Goal: Task Accomplishment & Management: Manage account settings

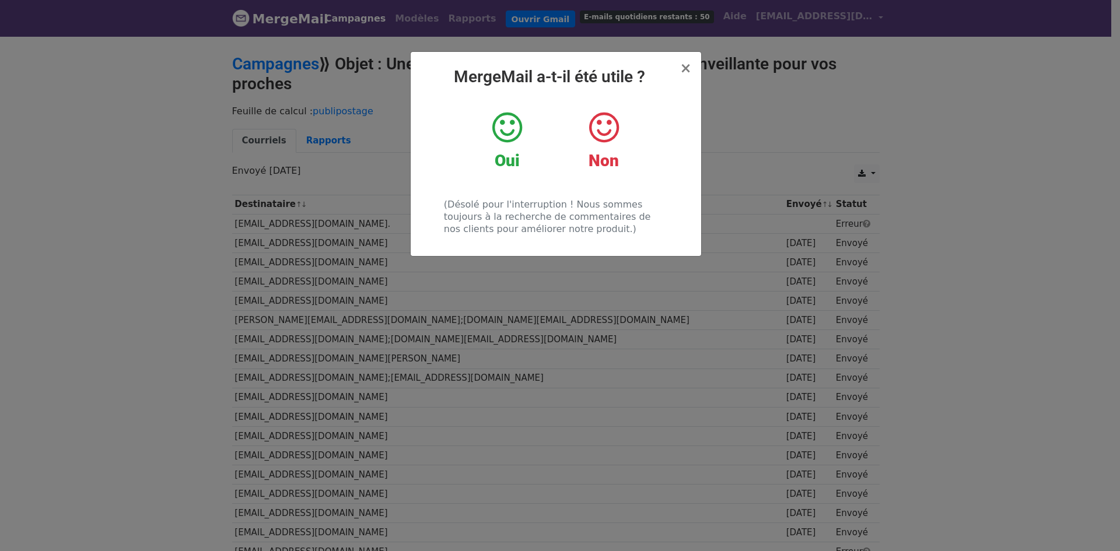
click at [505, 128] on icon at bounding box center [507, 127] width 30 height 35
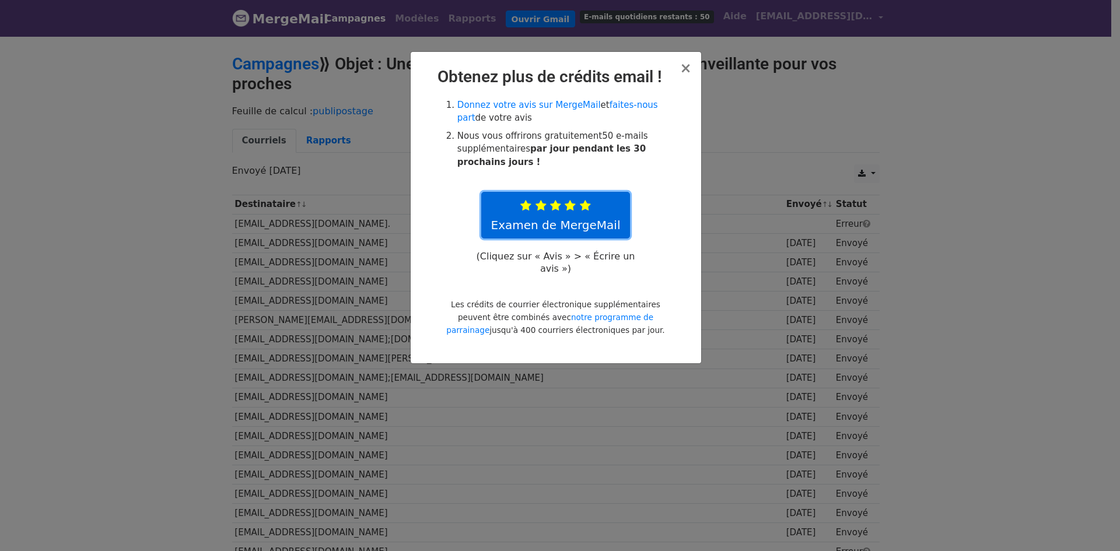
click at [569, 206] on icon at bounding box center [570, 206] width 11 height 12
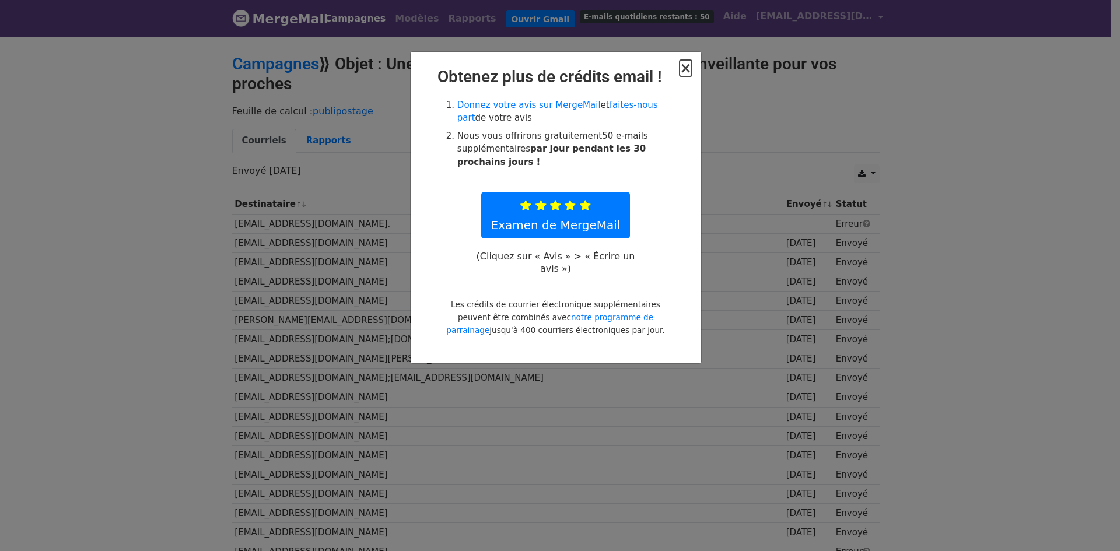
click at [687, 69] on font "×" at bounding box center [686, 68] width 12 height 16
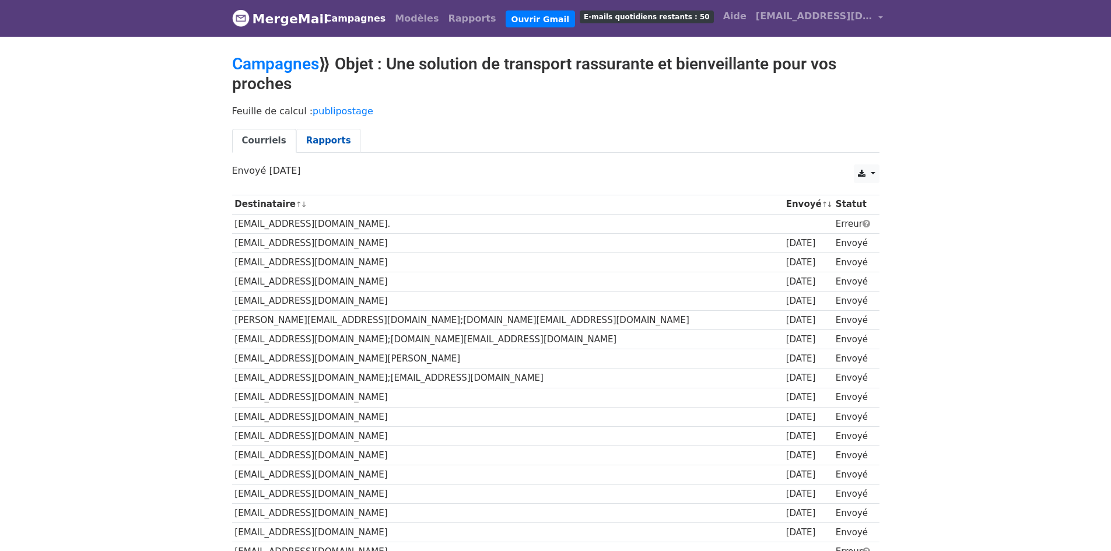
click at [335, 141] on font "Rapports" at bounding box center [328, 140] width 45 height 10
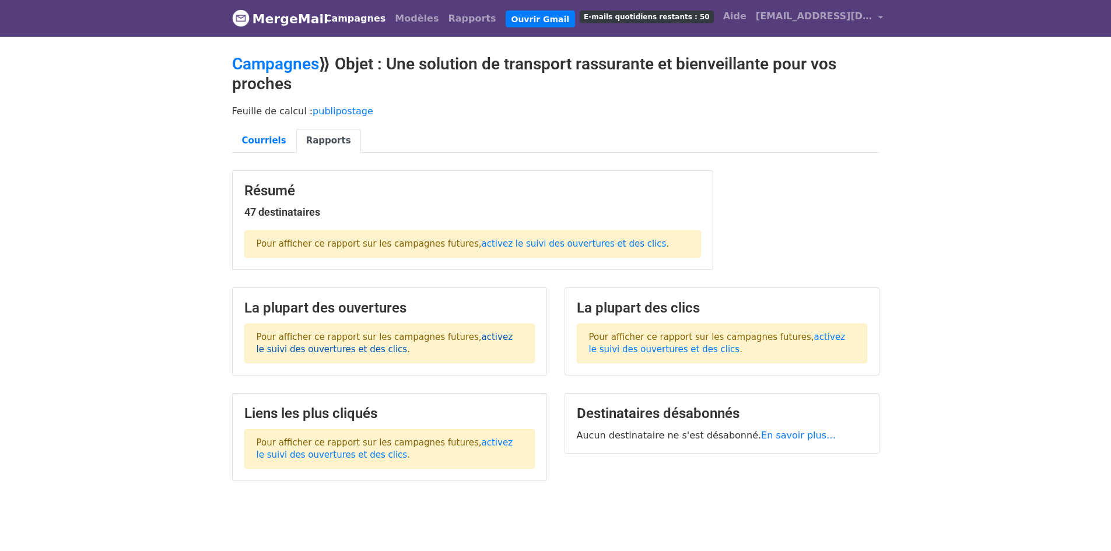
click at [479, 338] on font "activez le suivi des ouvertures et des clics" at bounding box center [385, 343] width 257 height 23
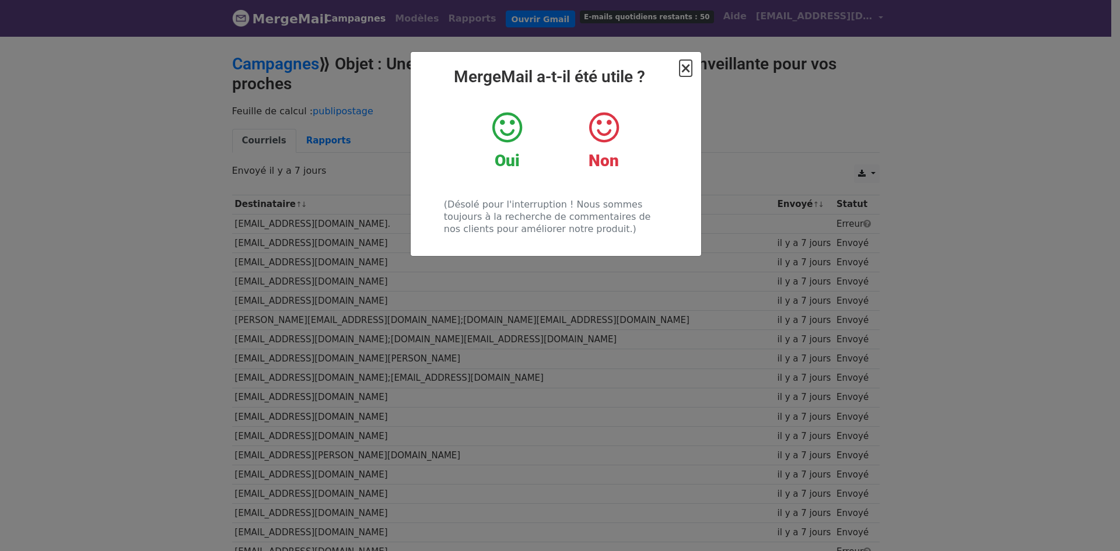
click at [685, 75] on font "×" at bounding box center [686, 68] width 12 height 16
